Goal: Find specific page/section: Find specific page/section

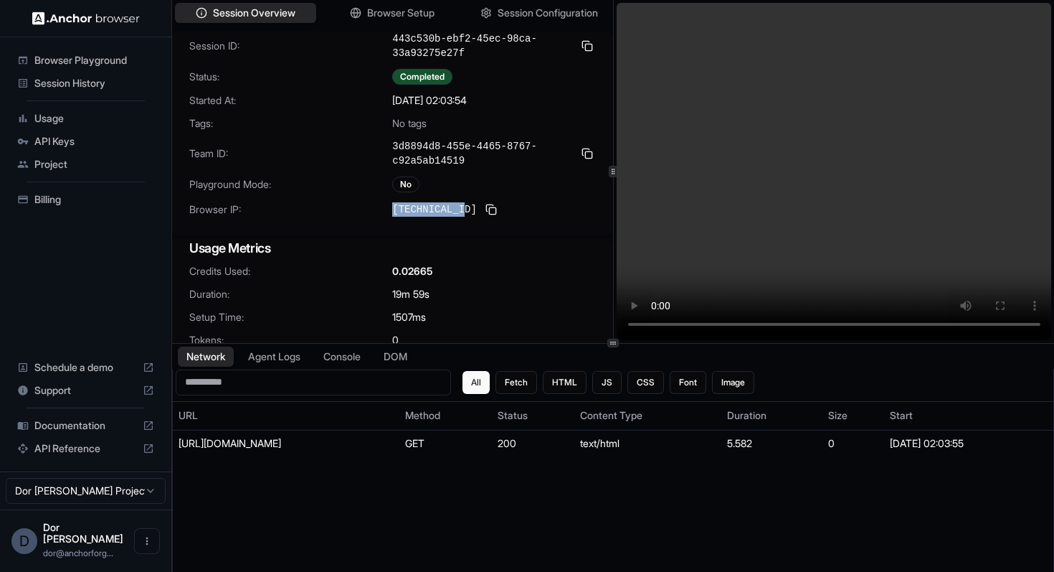
drag, startPoint x: 393, startPoint y: 210, endPoint x: 465, endPoint y: 208, distance: 71.7
click at [465, 208] on span "[TECHNICAL_ID]" at bounding box center [434, 209] width 85 height 14
copy span "[TECHNICAL_ID]"
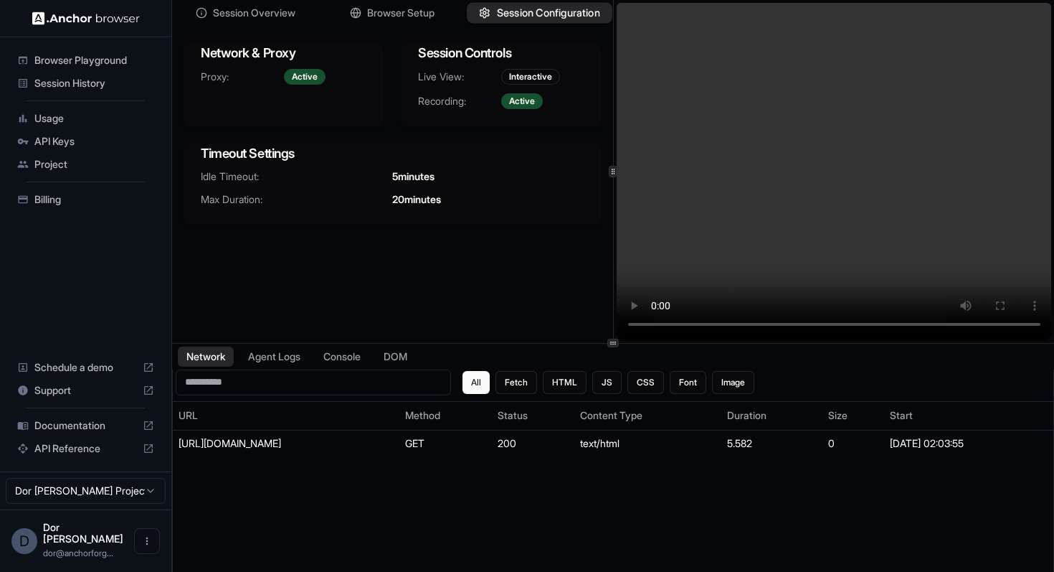
click at [516, 16] on span "Session Configuration" at bounding box center [547, 13] width 103 height 15
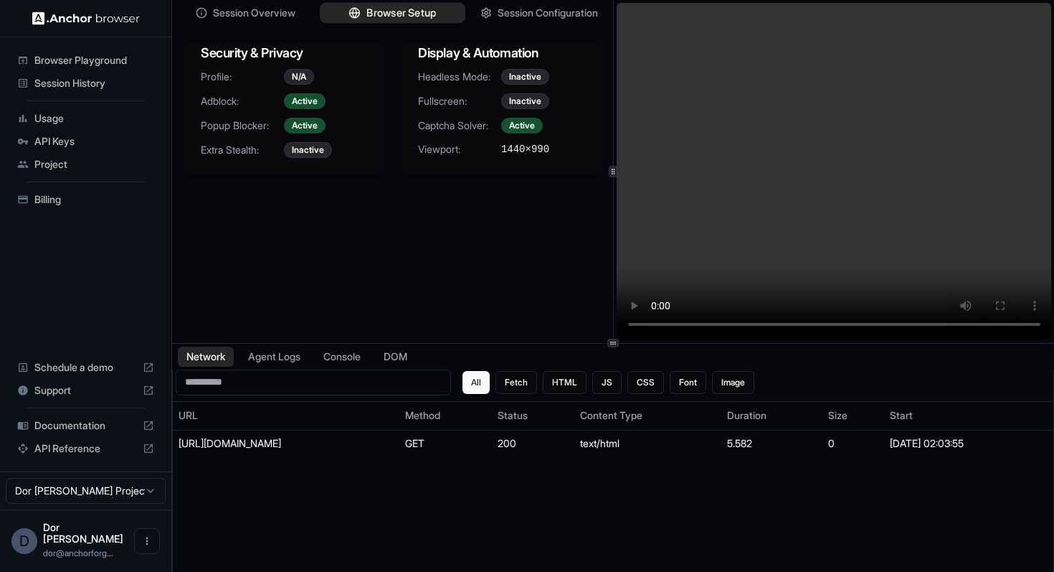
click at [381, 15] on span "Browser Setup" at bounding box center [401, 13] width 70 height 15
click at [269, 15] on span "Session Overview" at bounding box center [254, 13] width 85 height 15
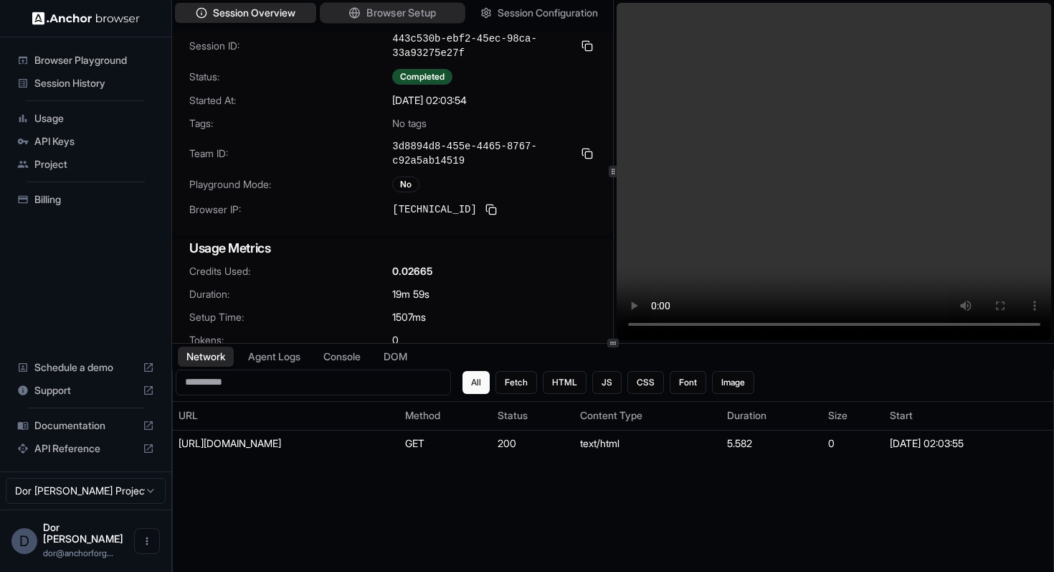
click at [394, 14] on span "Browser Setup" at bounding box center [401, 13] width 70 height 15
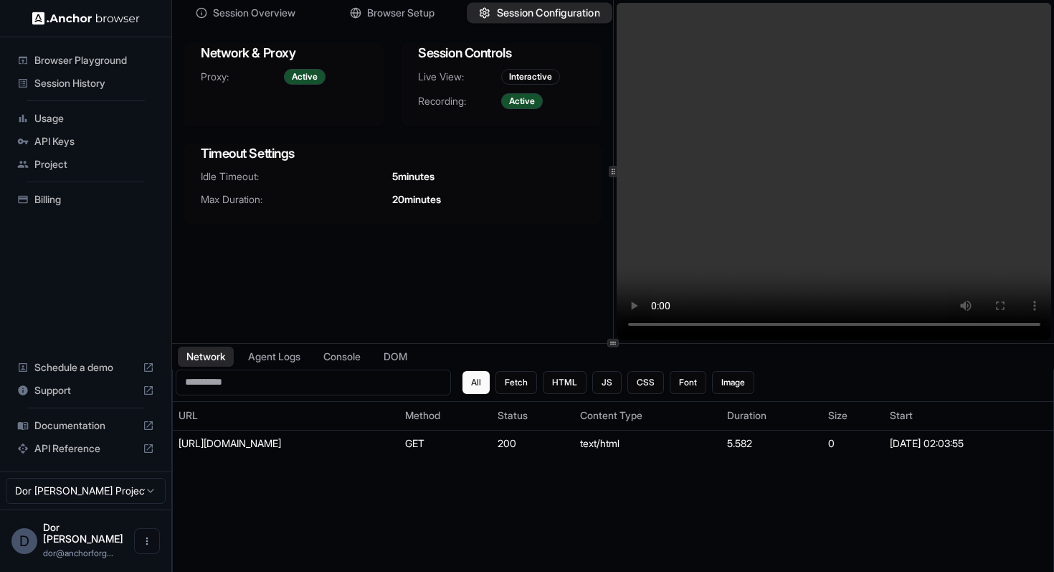
click at [522, 14] on span "Session Configuration" at bounding box center [547, 13] width 103 height 15
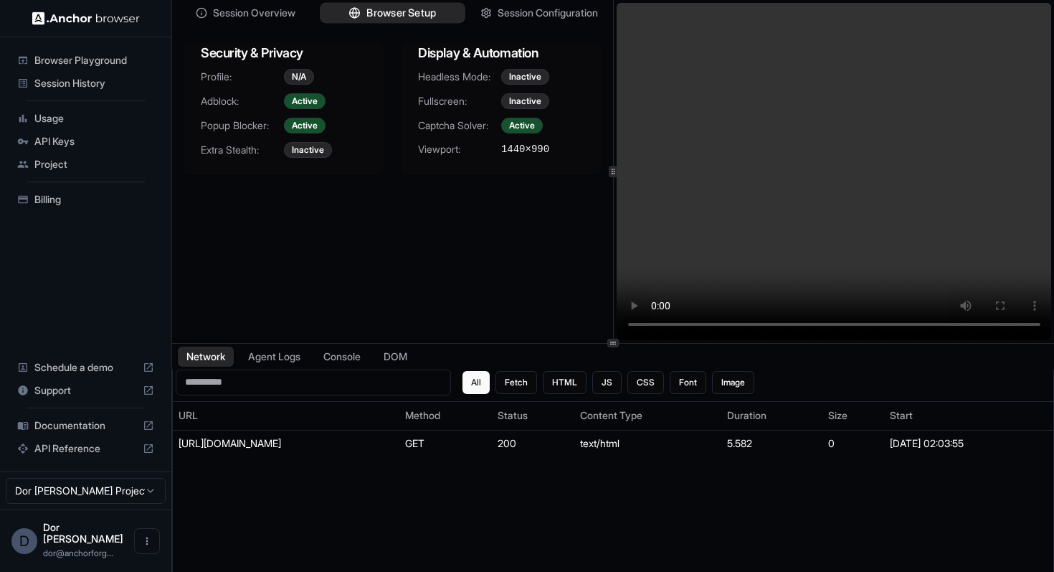
click at [387, 15] on span "Browser Setup" at bounding box center [401, 13] width 70 height 15
click at [286, 16] on span "Session Overview" at bounding box center [254, 13] width 85 height 15
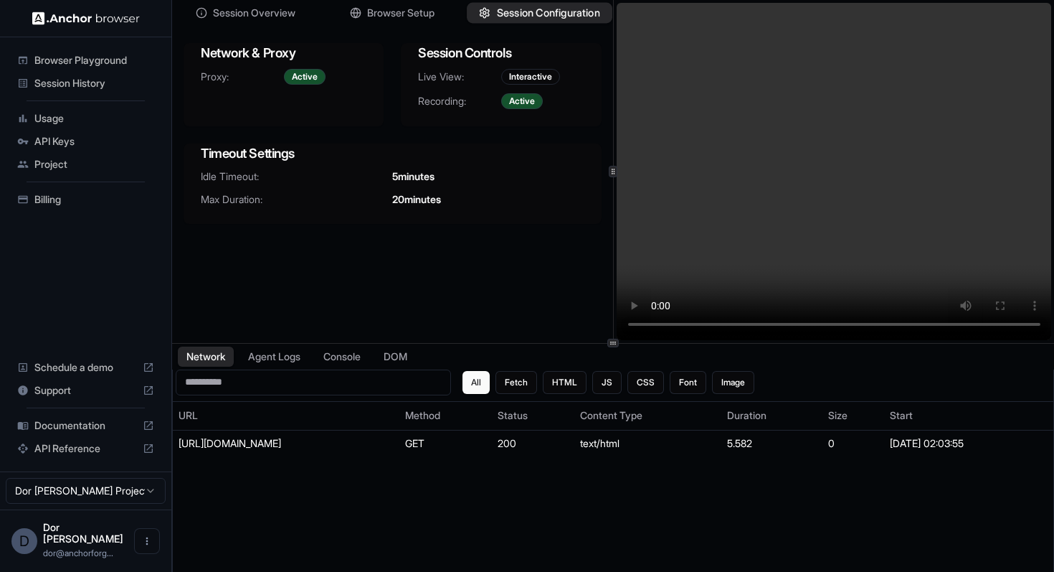
click at [534, 15] on span "Session Configuration" at bounding box center [547, 13] width 103 height 15
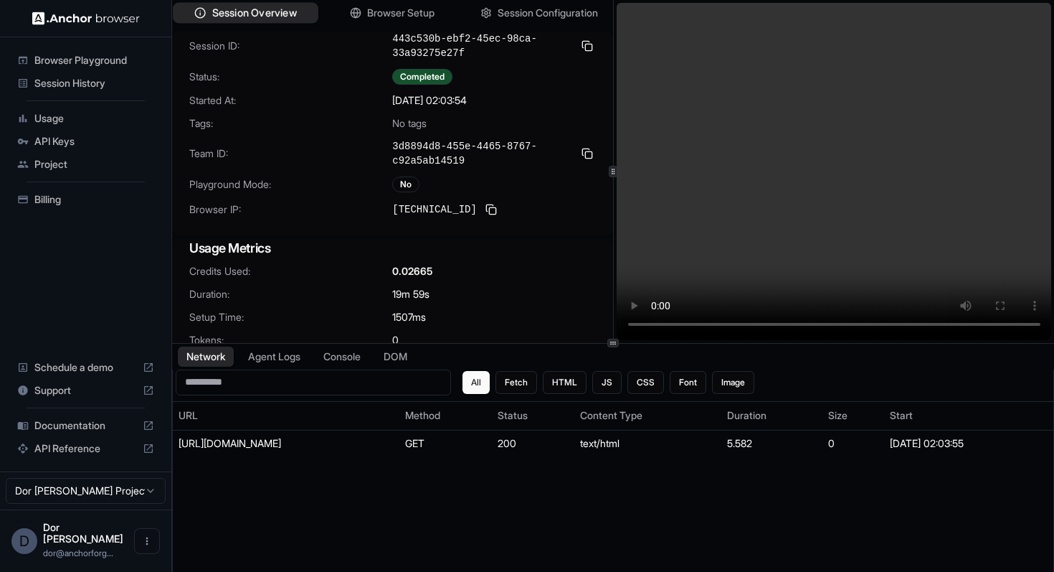
click at [259, 13] on span "Session Overview" at bounding box center [254, 13] width 85 height 15
